Goal: Information Seeking & Learning: Check status

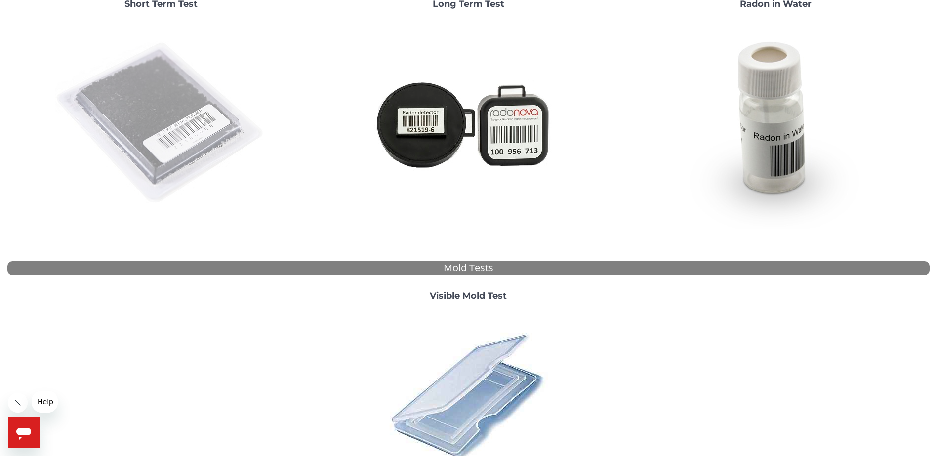
scroll to position [150, 0]
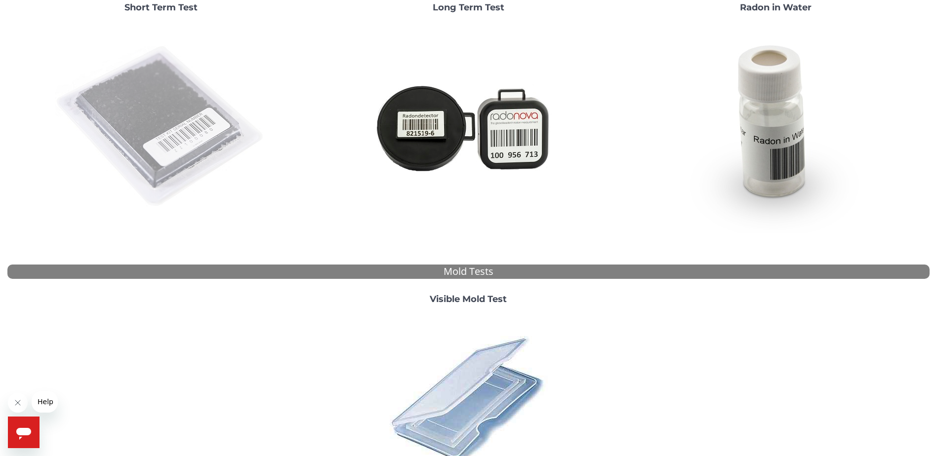
click at [153, 116] on img at bounding box center [161, 127] width 212 height 212
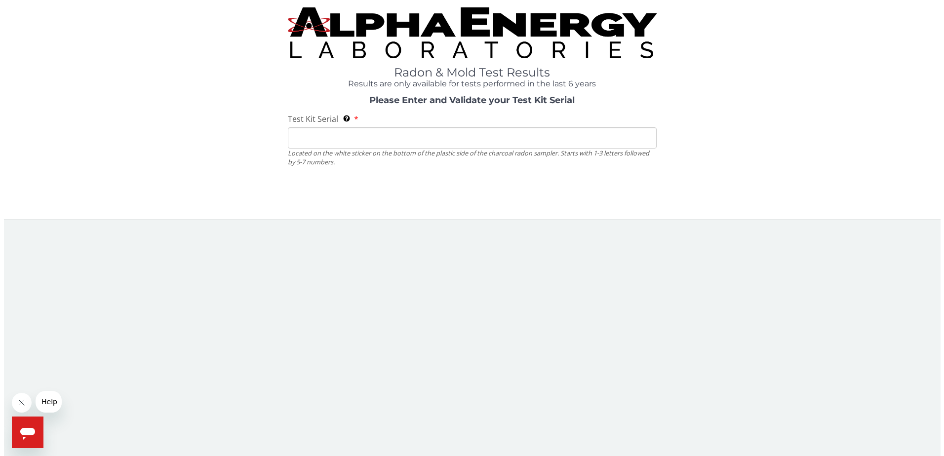
scroll to position [0, 0]
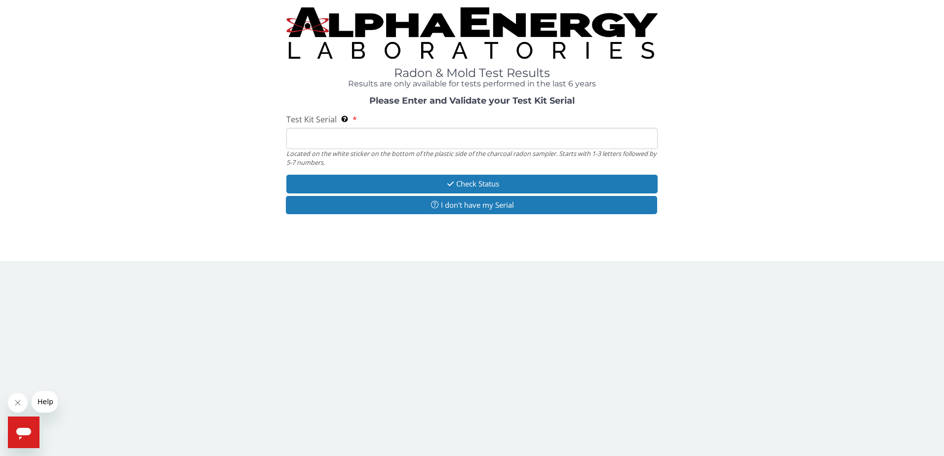
click at [317, 141] on input "Test Kit Serial Located on the white sticker on the bottom of the plastic side …" at bounding box center [472, 138] width 372 height 21
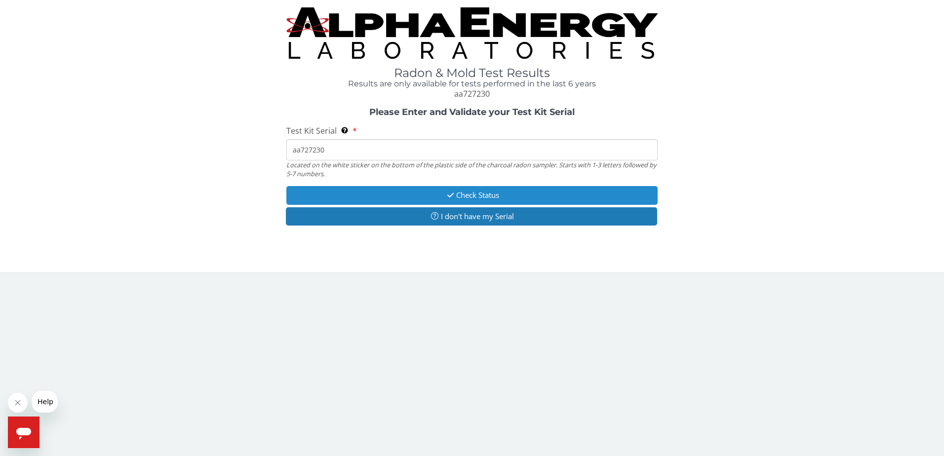
type input "aa727230"
click at [488, 197] on button "Check Status" at bounding box center [472, 195] width 372 height 18
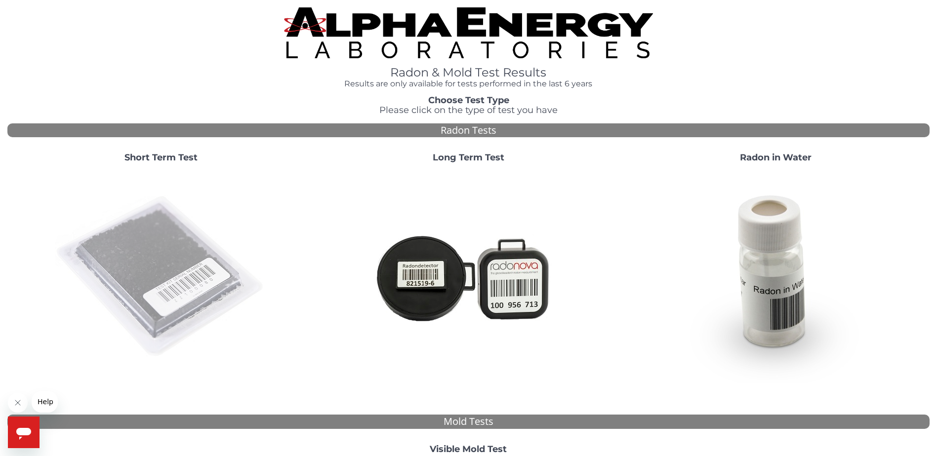
click at [190, 274] on img at bounding box center [161, 277] width 212 height 212
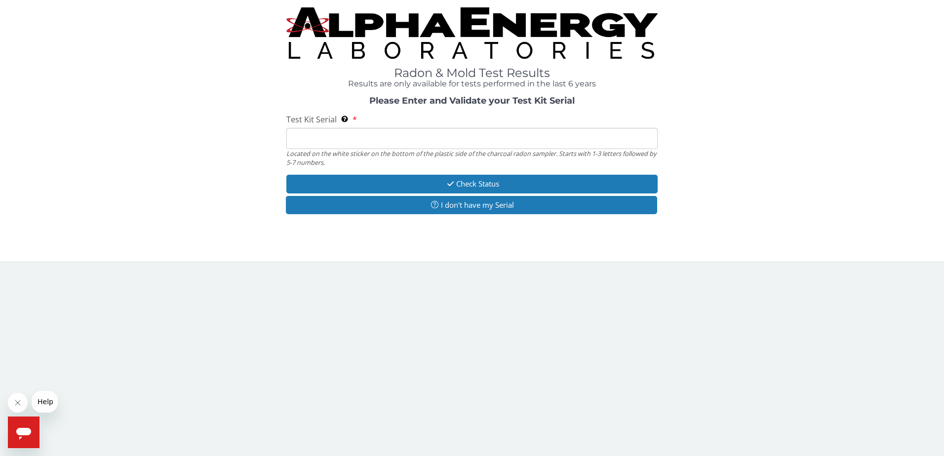
click at [313, 140] on input "Test Kit Serial Located on the white sticker on the bottom of the plastic side …" at bounding box center [472, 138] width 372 height 21
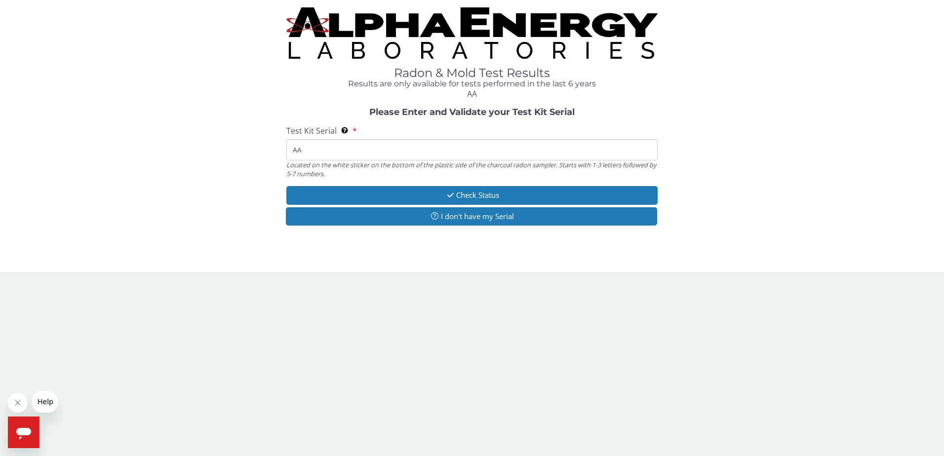
type input "aa727230"
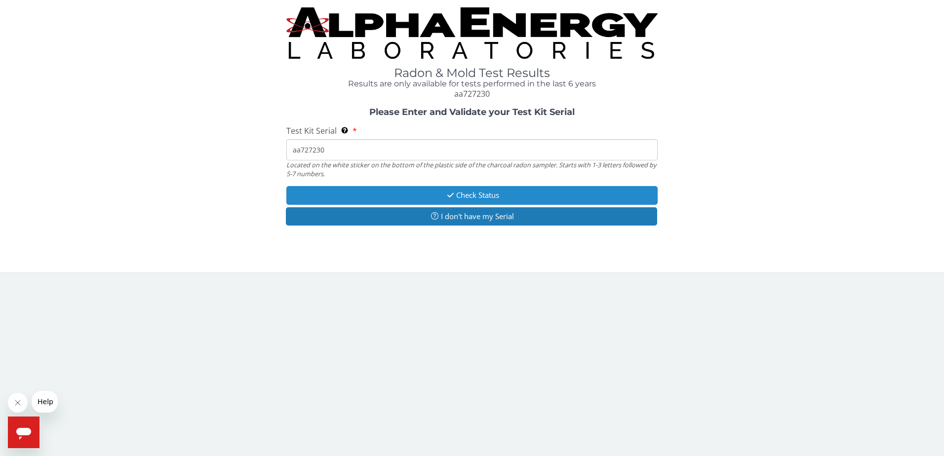
click at [487, 198] on button "Check Status" at bounding box center [472, 195] width 372 height 18
